Goal: Task Accomplishment & Management: Complete application form

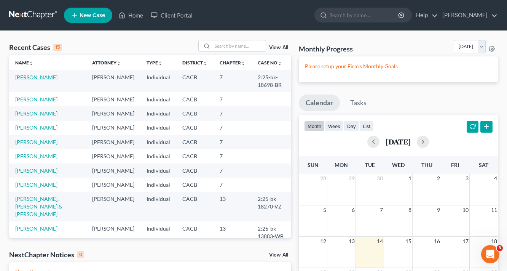
click at [35, 78] on link "[PERSON_NAME]" at bounding box center [36, 77] width 42 height 6
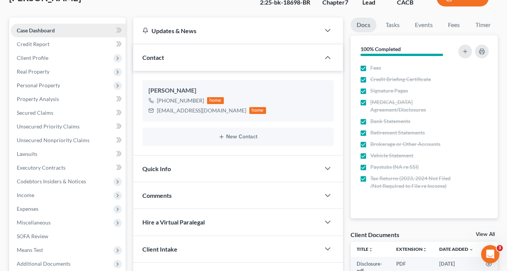
scroll to position [122, 0]
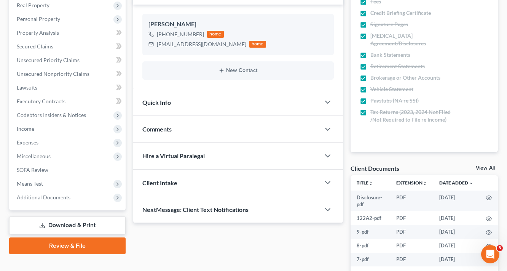
click at [87, 222] on link "Download & Print" at bounding box center [67, 225] width 116 height 18
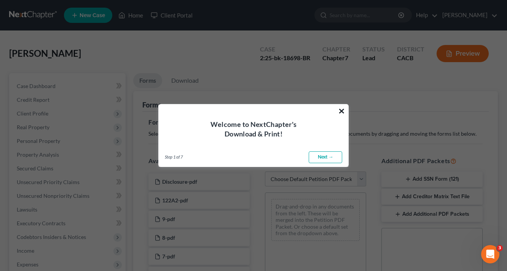
click at [343, 113] on button "×" at bounding box center [341, 111] width 7 height 12
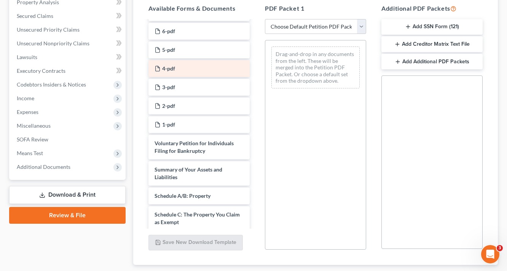
scroll to position [183, 0]
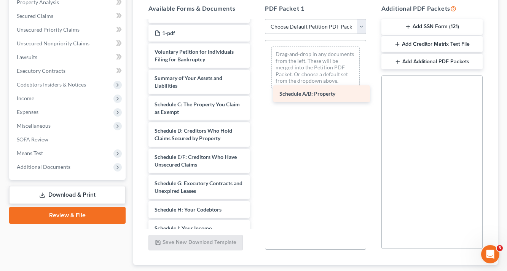
drag, startPoint x: 183, startPoint y: 102, endPoint x: 305, endPoint y: 91, distance: 122.4
click at [256, 91] on div "Schedule A/B: Property Disclosure-pdf 122A2-pdf 9-pdf 8-pdf 7-pdf 6-pdf 5-pdf 4…" at bounding box center [198, 147] width 113 height 619
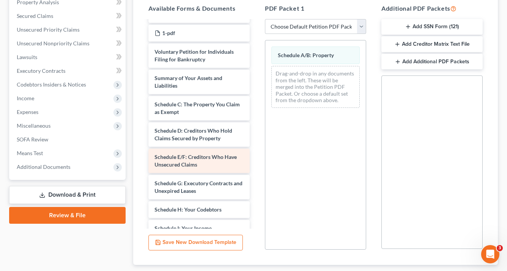
click at [190, 160] on div "Schedule E/F: Creditors Who Have Unsecured Claims" at bounding box center [198, 160] width 101 height 24
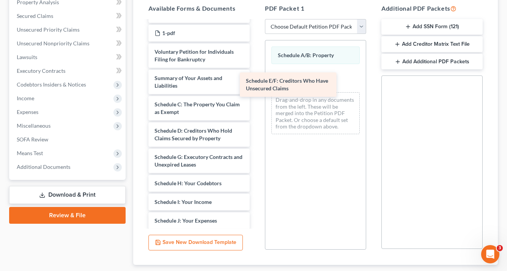
drag, startPoint x: 190, startPoint y: 160, endPoint x: 277, endPoint y: 81, distance: 117.0
click at [256, 81] on div "Schedule E/F: Creditors Who Have Unsecured Claims Disclosure-pdf 122A2-pdf 9-pd…" at bounding box center [198, 134] width 113 height 593
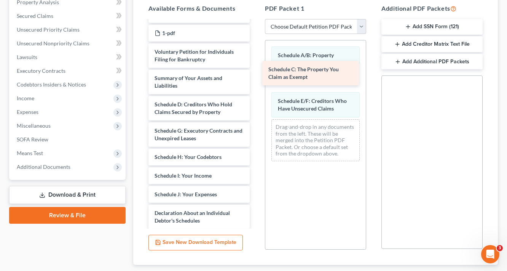
drag, startPoint x: 188, startPoint y: 106, endPoint x: 305, endPoint y: 70, distance: 122.7
click at [256, 70] on div "Schedule C: The Property You Claim as Exempt Disclosure-pdf 122A2-pdf 9-pdf 8-p…" at bounding box center [198, 121] width 113 height 567
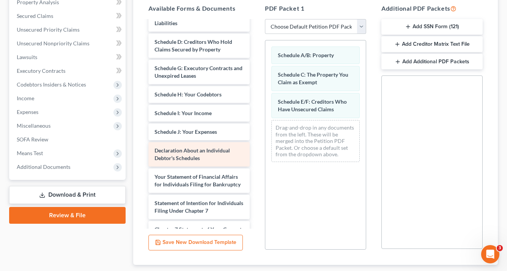
scroll to position [335, 0]
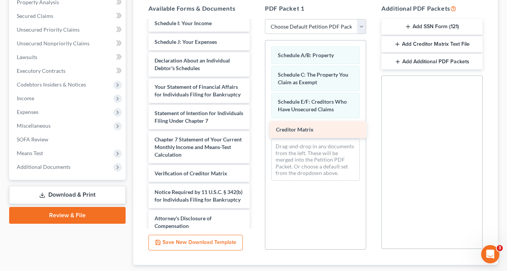
drag, startPoint x: 183, startPoint y: 179, endPoint x: 308, endPoint y: 124, distance: 136.4
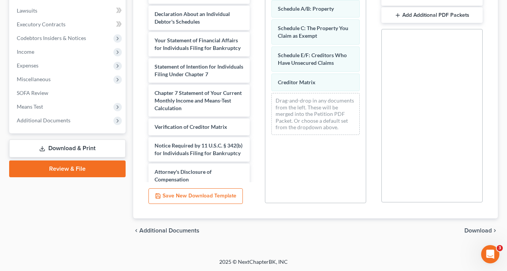
click at [489, 228] on span "Download" at bounding box center [477, 230] width 27 height 6
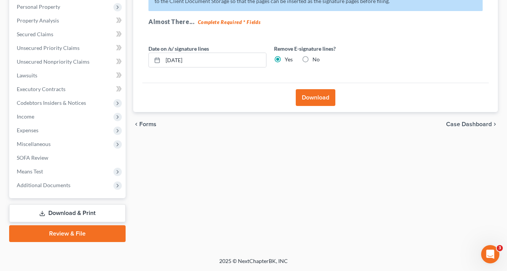
scroll to position [133, 0]
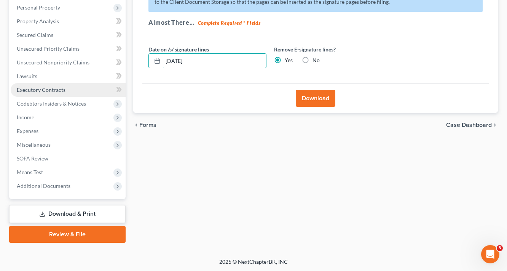
drag, startPoint x: 218, startPoint y: 62, endPoint x: 72, endPoint y: 84, distance: 147.8
click at [73, 83] on div "Petition Navigation Case Dashboard Payments Invoices Payments Payments Credit R…" at bounding box center [253, 91] width 496 height 303
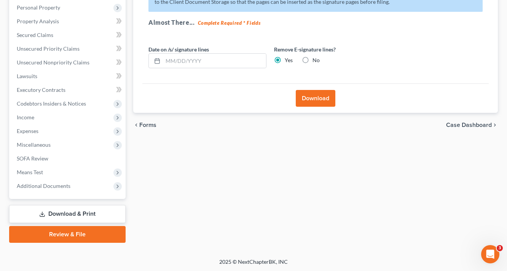
click at [319, 99] on button "Download" at bounding box center [316, 98] width 40 height 17
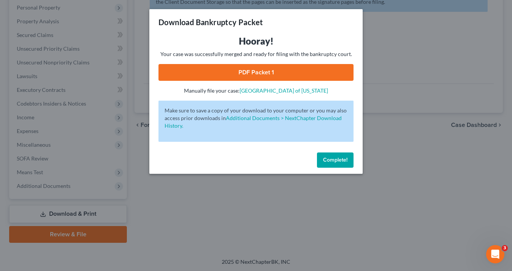
click at [270, 67] on link "PDF Packet 1" at bounding box center [255, 72] width 195 height 17
click at [334, 158] on span "Complete!" at bounding box center [335, 159] width 24 height 6
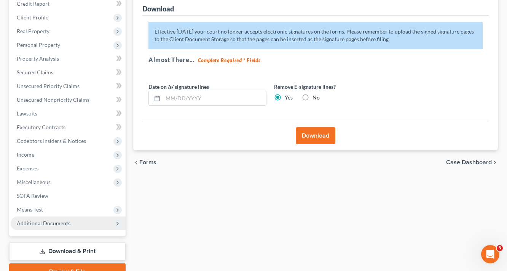
scroll to position [42, 0]
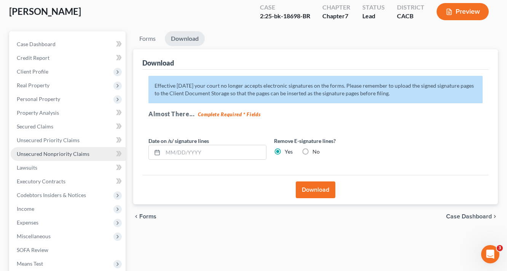
click at [47, 155] on span "Unsecured Nonpriority Claims" at bounding box center [53, 153] width 73 height 6
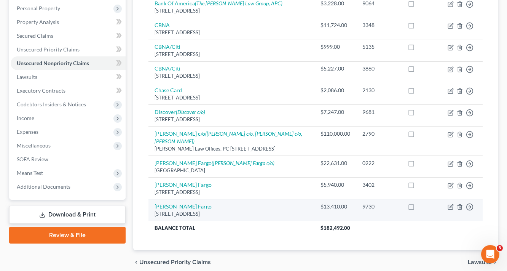
scroll to position [122, 0]
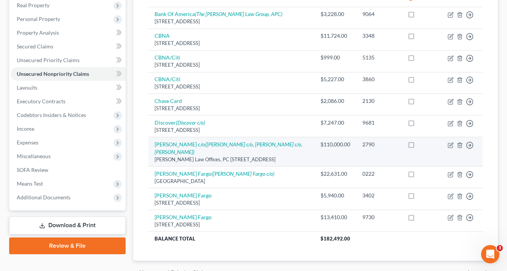
click at [418, 146] on label at bounding box center [418, 146] width 0 height 0
click at [421, 143] on input "checkbox" at bounding box center [423, 142] width 5 height 5
checkbox input "true"
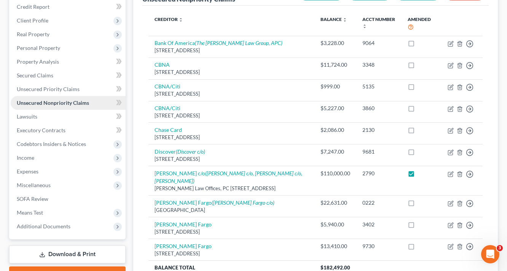
scroll to position [91, 0]
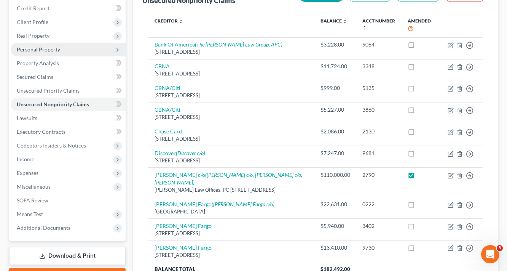
click at [37, 51] on span "Personal Property" at bounding box center [38, 49] width 43 height 6
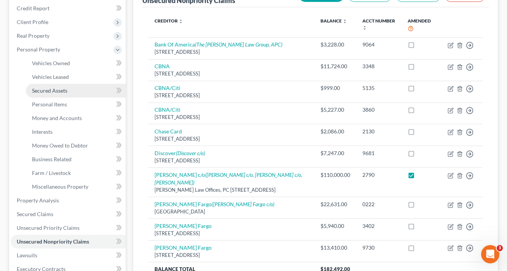
click at [56, 91] on span "Secured Assets" at bounding box center [49, 90] width 35 height 6
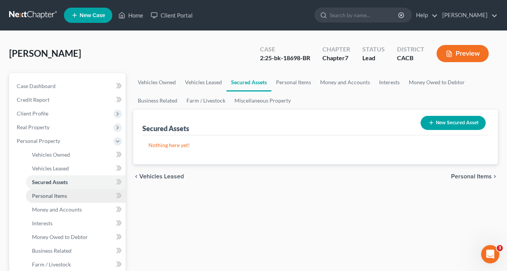
click at [48, 195] on span "Personal Items" at bounding box center [49, 195] width 35 height 6
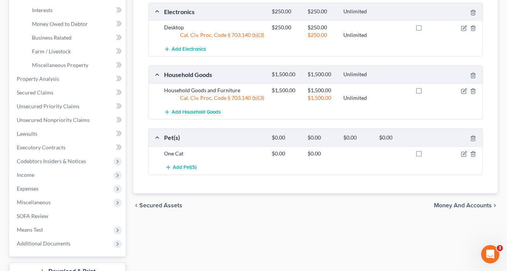
scroll to position [213, 0]
click at [476, 204] on span "Money and Accounts" at bounding box center [463, 205] width 58 height 6
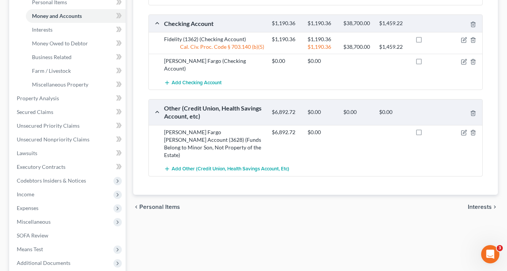
scroll to position [183, 0]
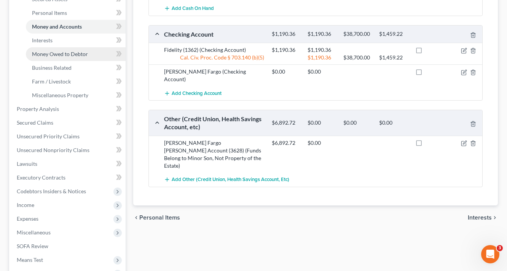
click at [81, 53] on span "Money Owed to Debtor" at bounding box center [60, 54] width 56 height 6
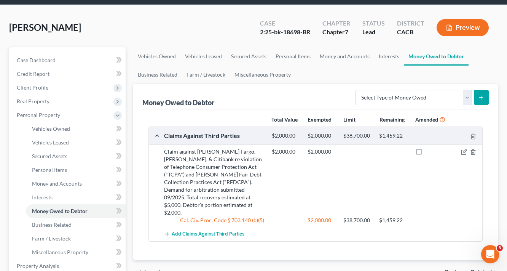
scroll to position [61, 0]
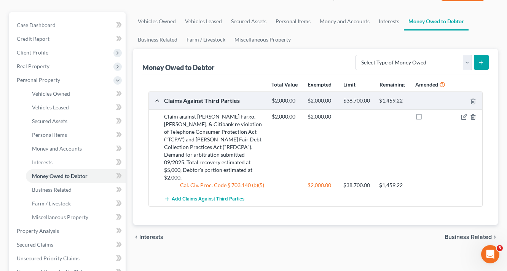
click at [426, 118] on label at bounding box center [426, 118] width 0 height 0
click at [429, 116] on input "checkbox" at bounding box center [431, 115] width 5 height 5
checkbox input "true"
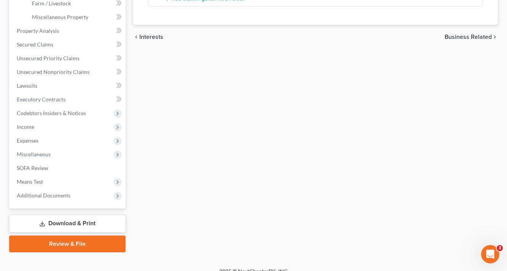
scroll to position [270, 0]
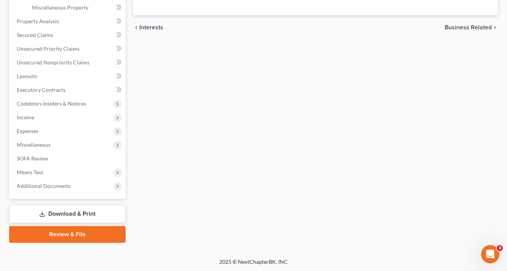
click at [84, 213] on link "Download & Print" at bounding box center [67, 214] width 116 height 18
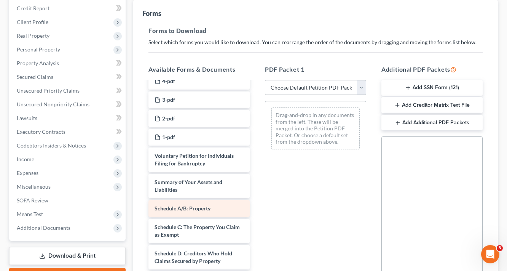
scroll to position [183, 0]
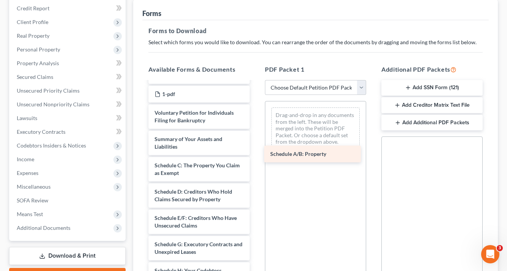
drag, startPoint x: 172, startPoint y: 163, endPoint x: 298, endPoint y: 151, distance: 125.8
click at [256, 151] on div "Schedule A/B: Property Disclosure-pdf 122A2-pdf 9-pdf 8-pdf 7-pdf 6-pdf 5-pdf 4…" at bounding box center [198, 208] width 113 height 619
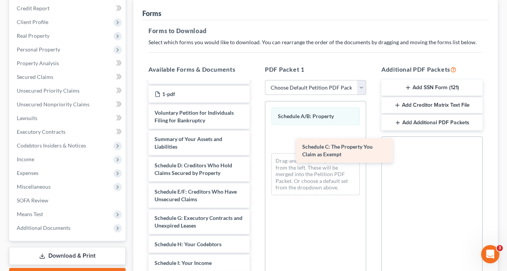
drag, startPoint x: 171, startPoint y: 166, endPoint x: 327, endPoint y: 144, distance: 158.0
click at [256, 144] on div "Schedule C: The Property You Claim as Exempt Disclosure-pdf 122A2-pdf 9-pdf 8-p…" at bounding box center [198, 195] width 113 height 593
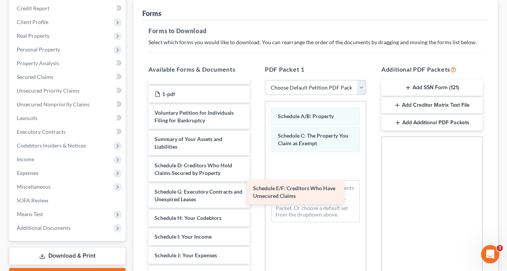
drag, startPoint x: 193, startPoint y: 194, endPoint x: 328, endPoint y: 190, distance: 135.2
click at [256, 190] on div "Schedule E/F: Creditors Who Have Unsecured Claims Disclosure-pdf 122A2-pdf 9-pd…" at bounding box center [198, 182] width 113 height 567
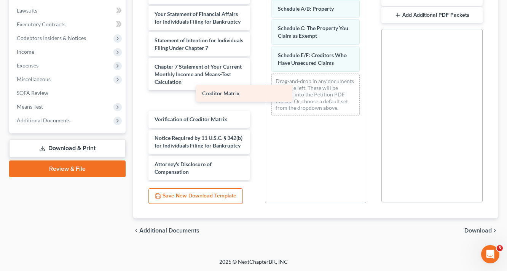
scroll to position [358, 0]
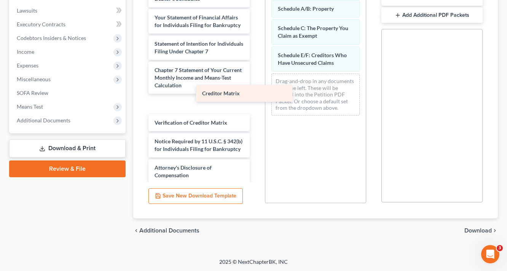
drag, startPoint x: 177, startPoint y: 89, endPoint x: 310, endPoint y: 85, distance: 132.1
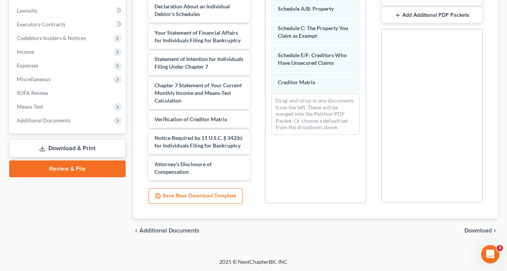
click at [479, 230] on span "Download" at bounding box center [477, 230] width 27 height 6
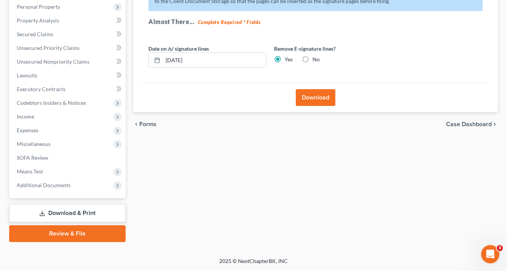
scroll to position [133, 0]
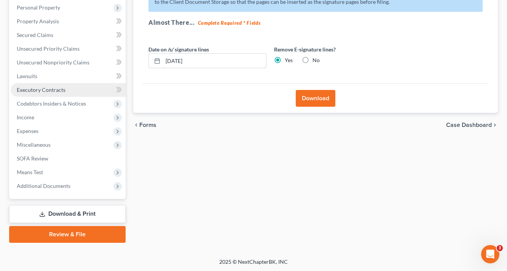
drag, startPoint x: 204, startPoint y: 58, endPoint x: 41, endPoint y: 94, distance: 166.9
click at [58, 88] on div "Petition Navigation Case Dashboard Payments Invoices Payments Payments Credit R…" at bounding box center [253, 91] width 496 height 303
click at [309, 99] on button "Download" at bounding box center [316, 98] width 40 height 17
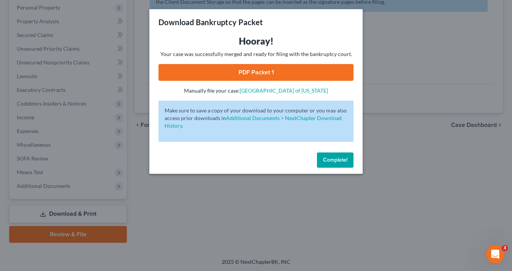
click at [281, 73] on link "PDF Packet 1" at bounding box center [255, 72] width 195 height 17
click at [337, 164] on button "Complete!" at bounding box center [335, 159] width 37 height 15
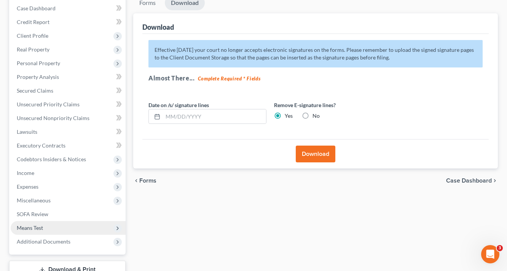
scroll to position [11, 0]
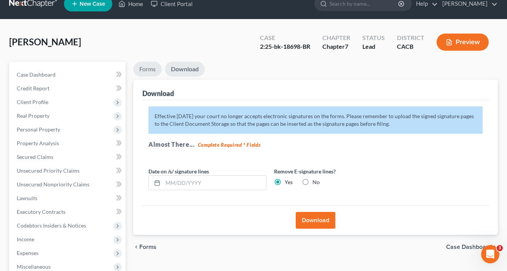
click at [152, 71] on link "Forms" at bounding box center [147, 69] width 29 height 15
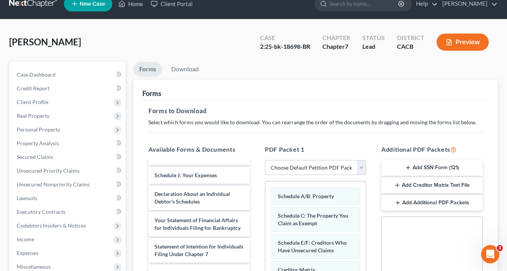
click at [325, 168] on select "Choose Default Petition PDF Packet Complete Bankruptcy Petition (all forms and …" at bounding box center [315, 167] width 101 height 15
click at [265, 160] on select "Choose Default Petition PDF Packet Complete Bankruptcy Petition (all forms and …" at bounding box center [315, 167] width 101 height 15
click at [319, 166] on select "Choose Default Petition PDF Packet Complete Bankruptcy Petition (all forms and …" at bounding box center [315, 167] width 101 height 15
click at [265, 160] on select "Choose Default Petition PDF Packet Complete Bankruptcy Petition (all forms and …" at bounding box center [315, 167] width 101 height 15
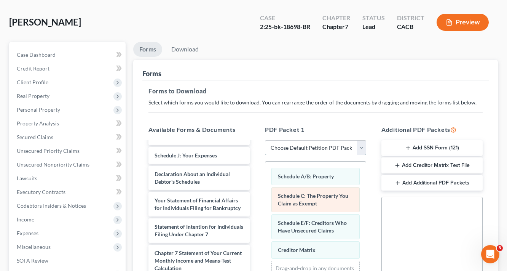
scroll to position [42, 0]
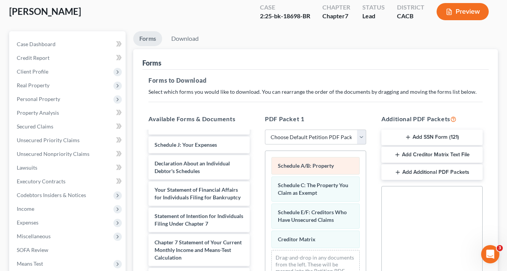
click at [265, 172] on div "Schedule A/B: Property Schedule C: The Property You Claim as Exempt Schedule E/…" at bounding box center [315, 224] width 101 height 147
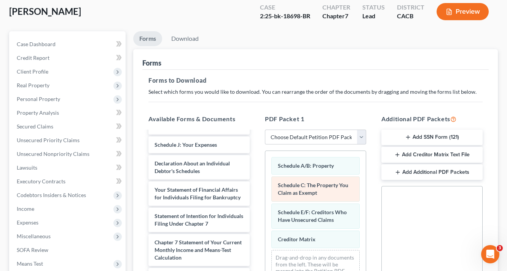
click at [265, 191] on div "Schedule A/B: Property Schedule C: The Property You Claim as Exempt Schedule E/…" at bounding box center [315, 224] width 101 height 147
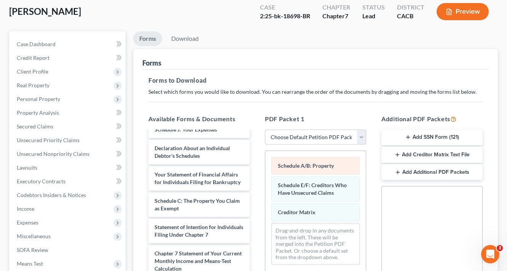
click at [265, 179] on div "Schedule A/B: Property Schedule E/F: Creditors Who Have Unsecured Claims Credit…" at bounding box center [315, 211] width 101 height 120
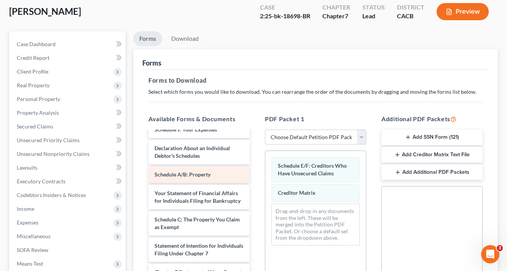
click at [265, 181] on div "Schedule E/F: Creditors Who Have Unsecured Claims Creditor Matrix Drag-and-drop…" at bounding box center [315, 201] width 101 height 101
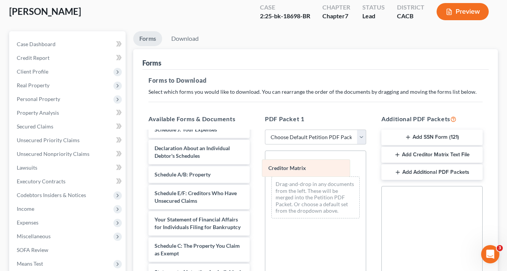
drag, startPoint x: 308, startPoint y: 164, endPoint x: 167, endPoint y: 191, distance: 143.7
click at [265, 191] on div "Creditor Matrix Creditor Matrix Creditor Matrix Drag-and-drop in any documents …" at bounding box center [315, 187] width 101 height 73
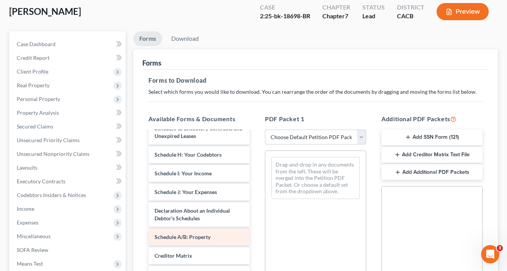
scroll to position [206, 0]
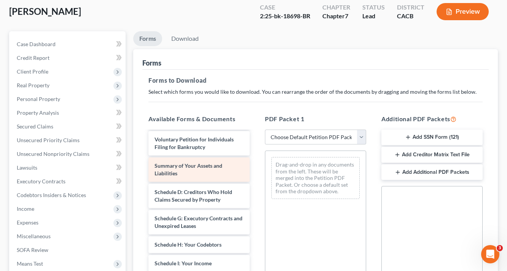
click at [186, 167] on span "Summary of Your Assets and Liabilities" at bounding box center [189, 169] width 68 height 14
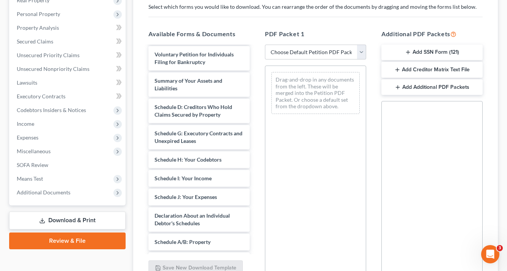
scroll to position [133, 0]
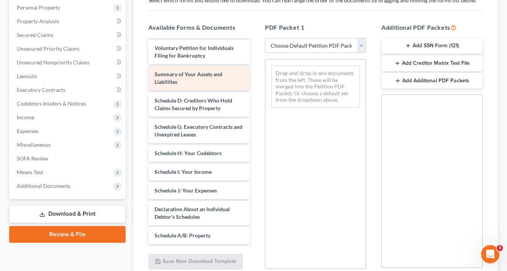
click at [188, 73] on span "Summary of Your Assets and Liabilities" at bounding box center [189, 78] width 68 height 14
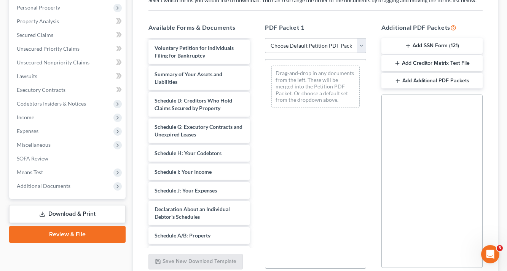
scroll to position [199, 0]
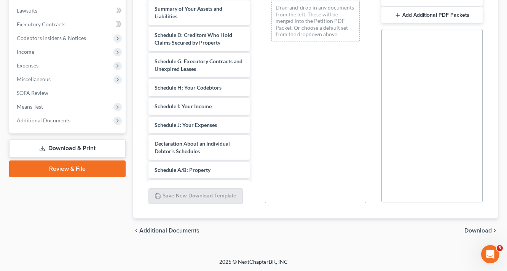
click at [477, 224] on div "chevron_left Additional Documents Download chevron_right" at bounding box center [315, 230] width 365 height 24
click at [477, 230] on span "Download" at bounding box center [477, 230] width 27 height 6
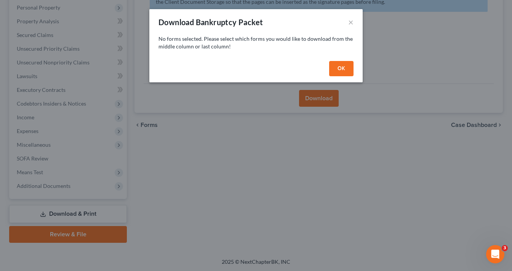
click at [338, 68] on button "OK" at bounding box center [341, 68] width 24 height 15
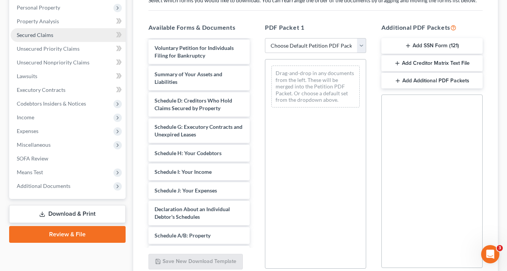
click at [45, 35] on span "Secured Claims" at bounding box center [35, 35] width 37 height 6
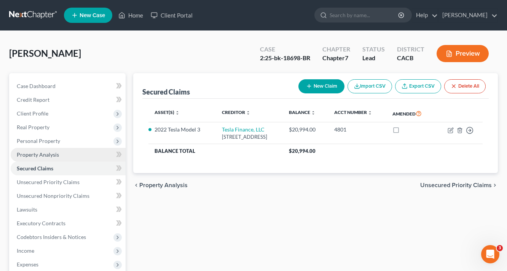
click at [49, 155] on span "Property Analysis" at bounding box center [38, 154] width 42 height 6
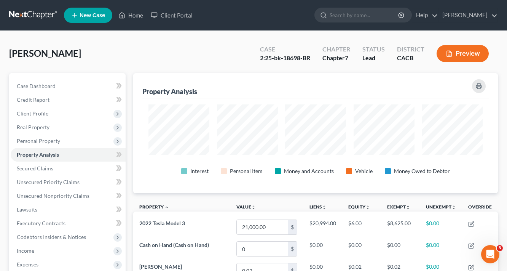
scroll to position [120, 364]
